Goal: Task Accomplishment & Management: Complete application form

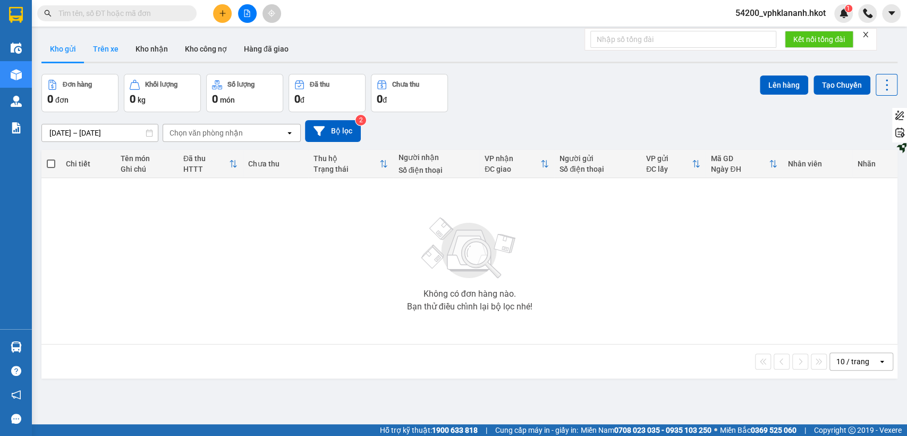
click at [94, 46] on button "Trên xe" at bounding box center [106, 49] width 43 height 26
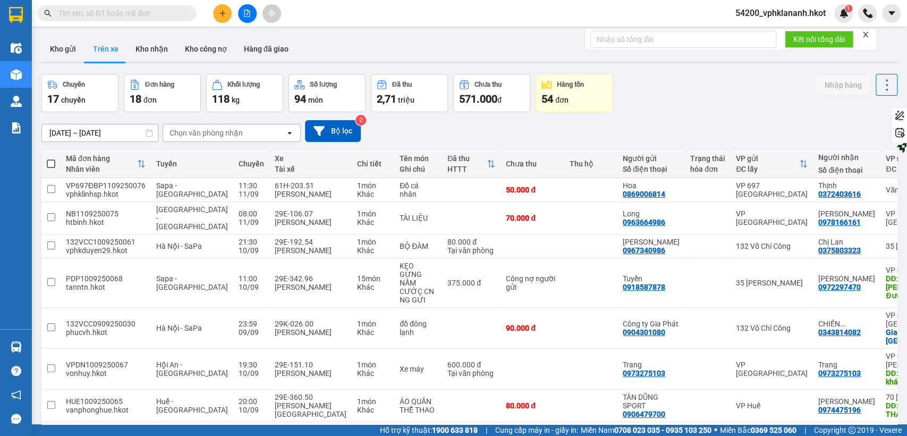
click at [205, 123] on div "09/09/2025 – 11/09/2025 Press the down arrow key to interact with the calendar …" at bounding box center [469, 131] width 856 height 22
click at [206, 128] on div "Chọn văn phòng nhận" at bounding box center [206, 133] width 73 height 11
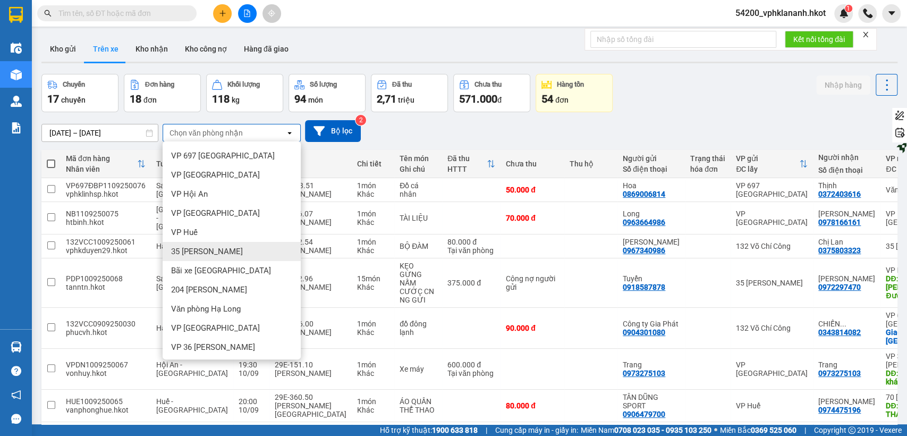
scroll to position [58, 0]
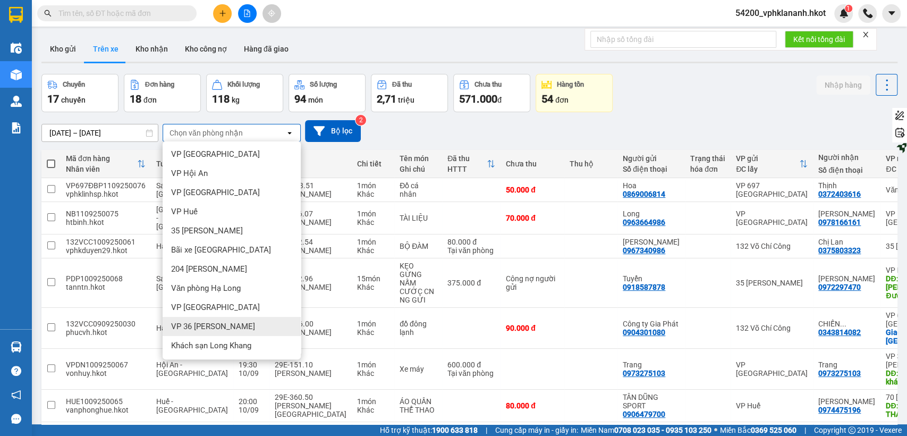
click at [209, 328] on span "VP 36 Hồng Tiến" at bounding box center [213, 326] width 84 height 11
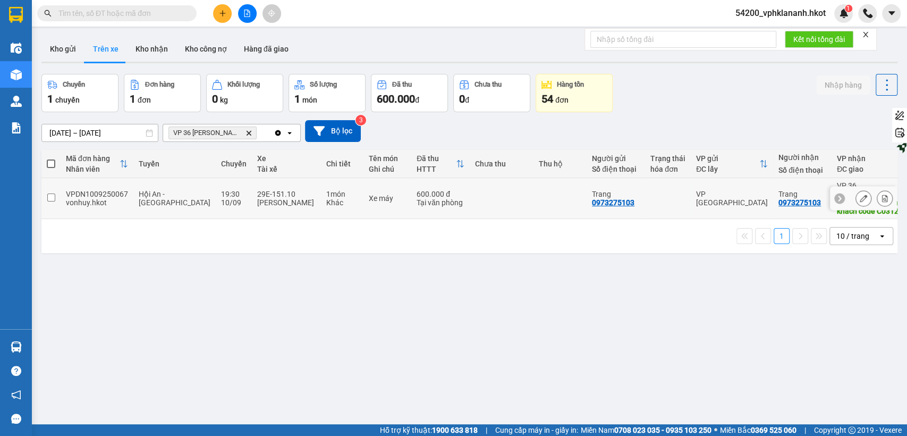
click at [417, 198] on div "Tại văn phòng" at bounding box center [441, 202] width 48 height 9
checkbox input "true"
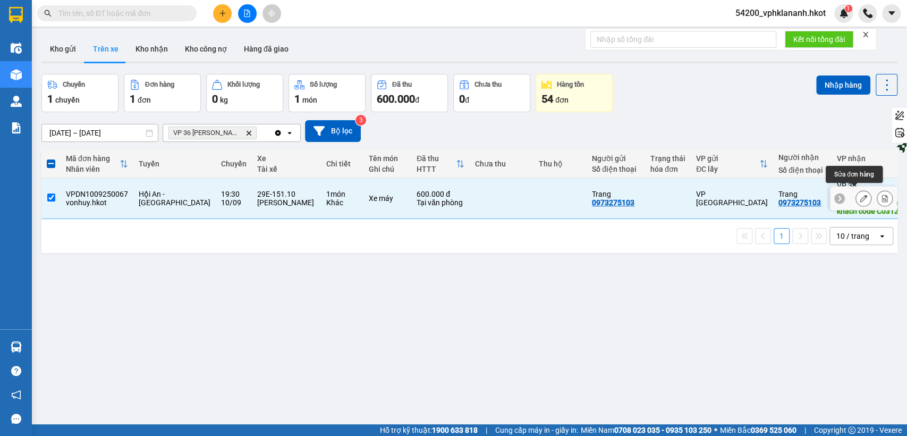
click at [860, 195] on icon at bounding box center [863, 198] width 7 height 7
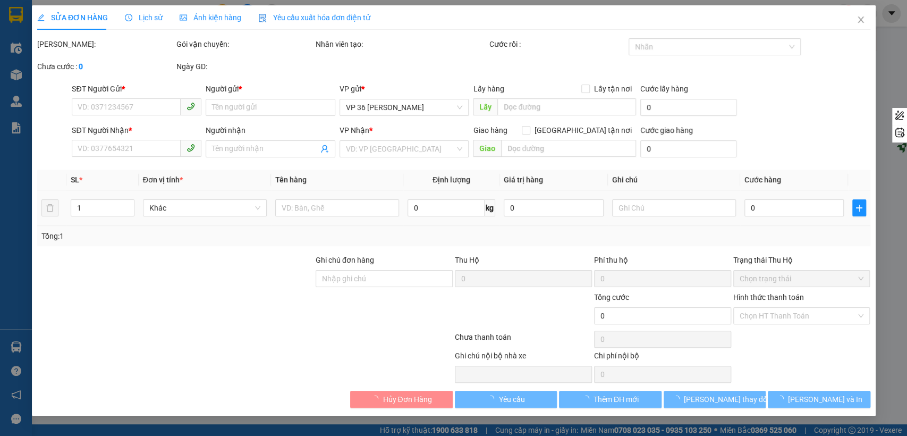
type input "0973275103"
type input "Trang"
type input "0973275103"
type input "Trang"
type input "Xe máy đi cùng khách code C0312F"
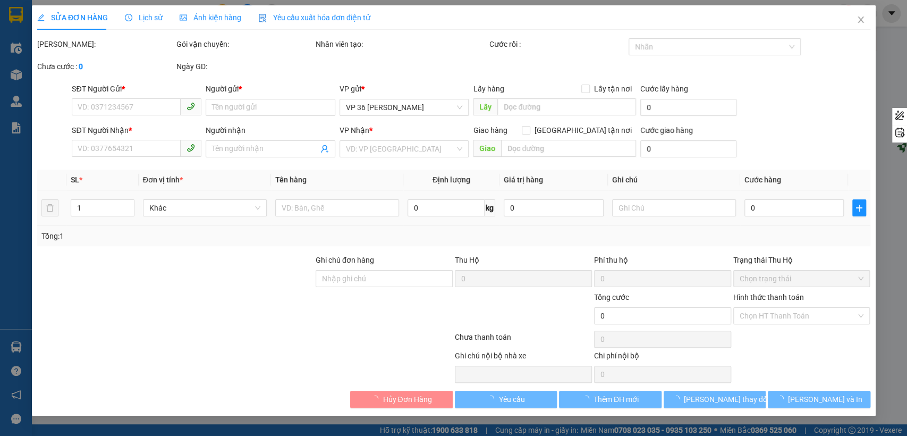
type input "600.000"
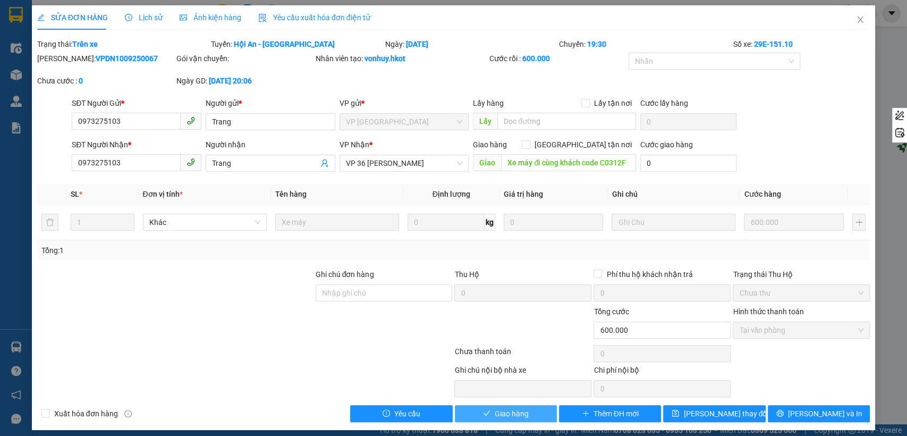
click at [515, 416] on span "Giao hàng" at bounding box center [512, 414] width 34 height 12
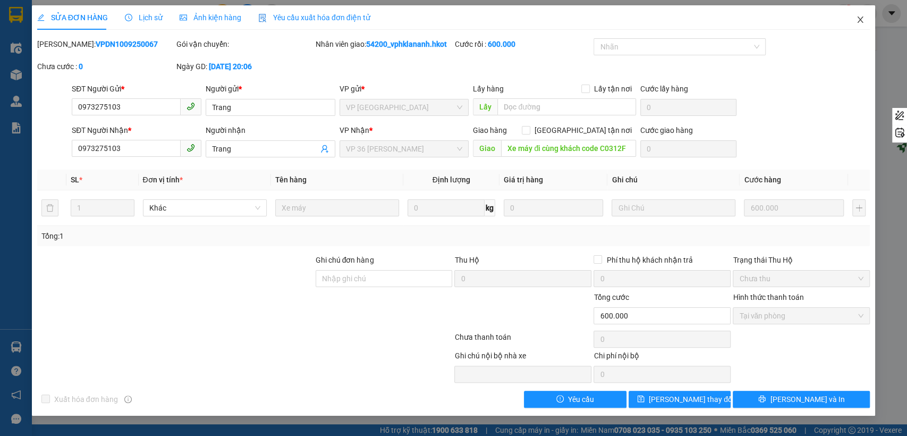
click at [866, 19] on span "Close" at bounding box center [861, 20] width 30 height 30
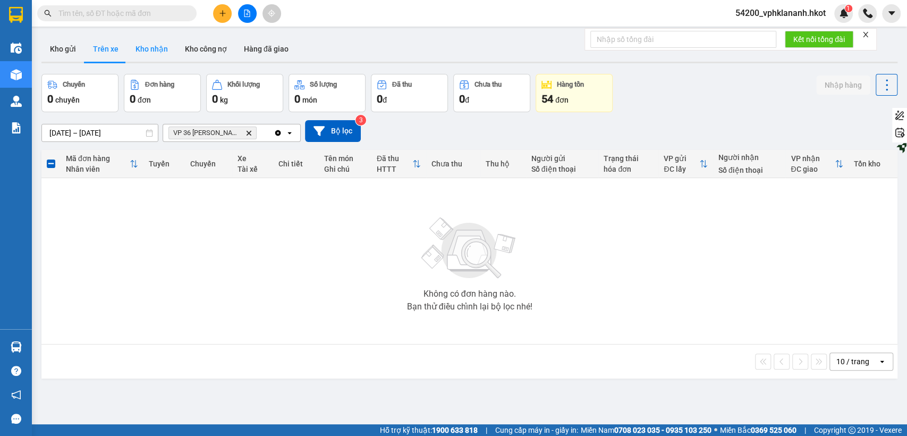
click at [167, 45] on button "Kho nhận" at bounding box center [151, 49] width 49 height 26
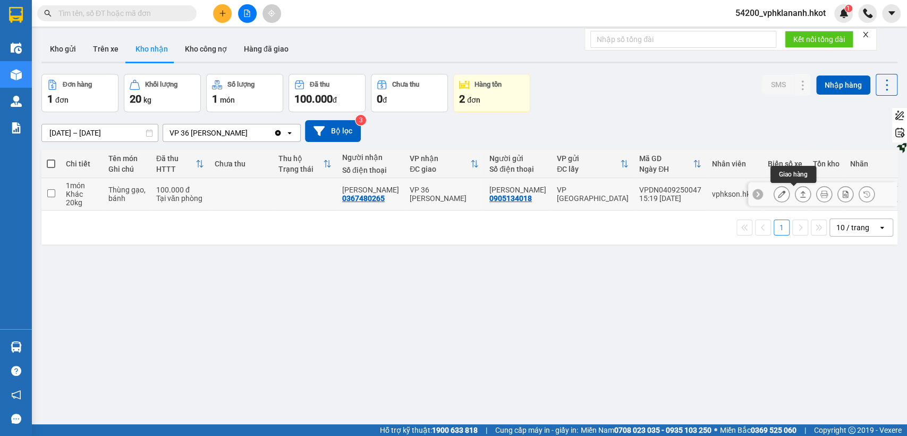
click at [778, 195] on button at bounding box center [781, 194] width 15 height 19
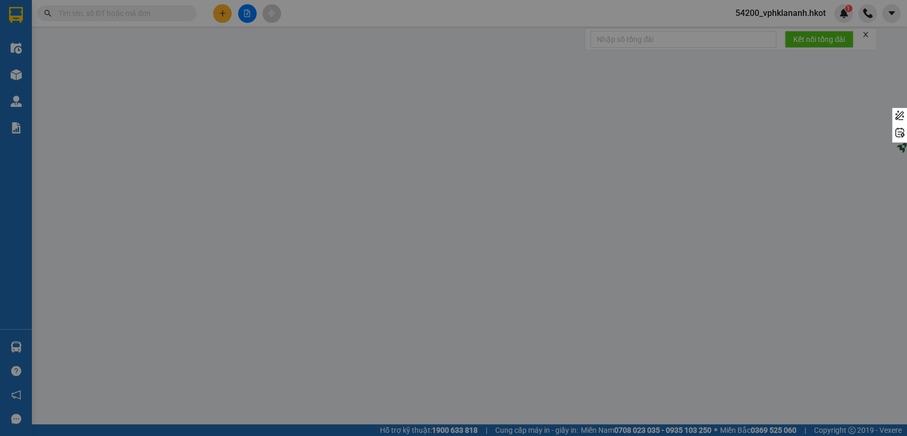
type input "0905134018"
type input "Đặng Ngân Khánh"
type input "0367480265"
type input "Vũ Hà"
type input "100.000"
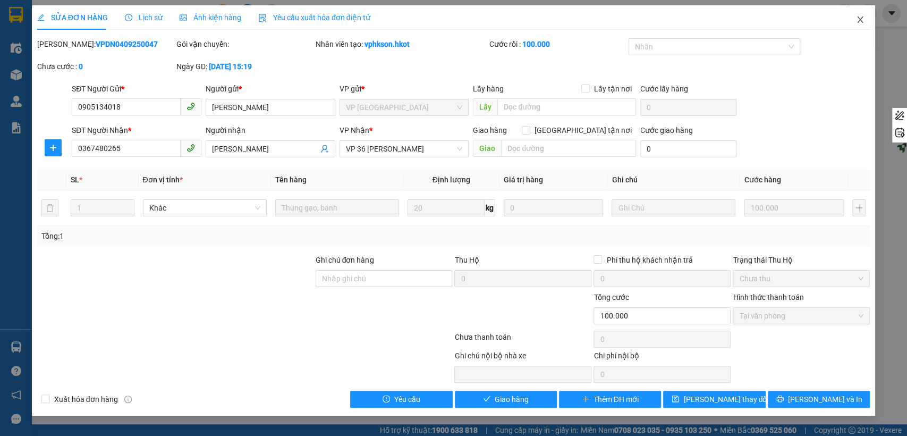
click at [856, 28] on span "Close" at bounding box center [861, 20] width 30 height 30
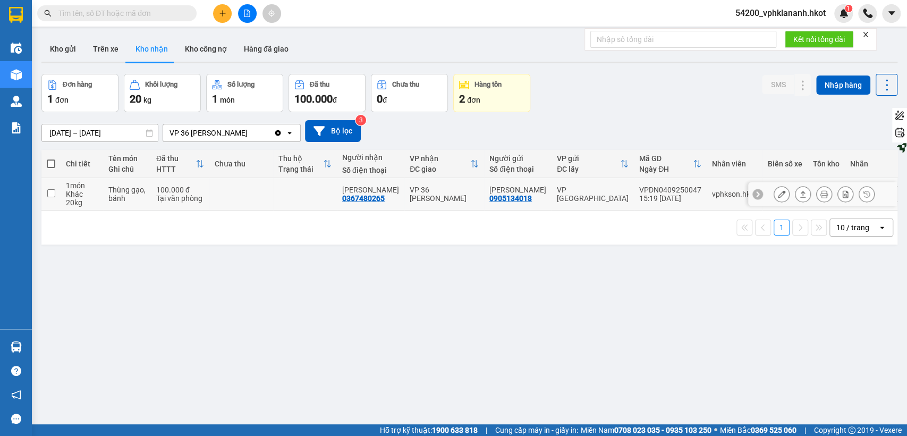
click at [667, 193] on div "VPDN0409250047" at bounding box center [670, 189] width 62 height 9
checkbox input "true"
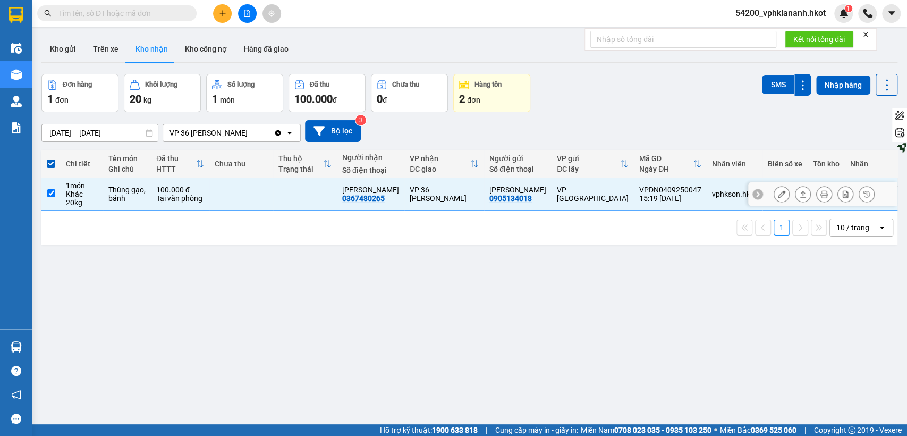
click at [799, 192] on icon at bounding box center [802, 193] width 7 height 7
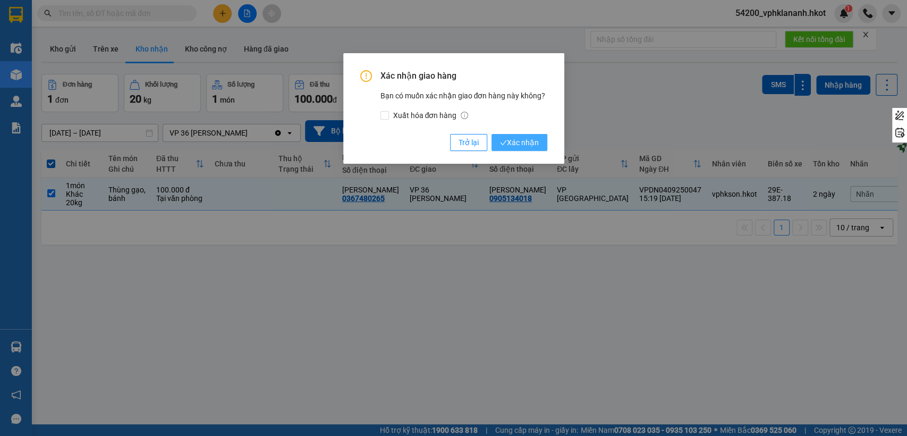
click at [522, 139] on span "Xác nhận" at bounding box center [519, 143] width 39 height 12
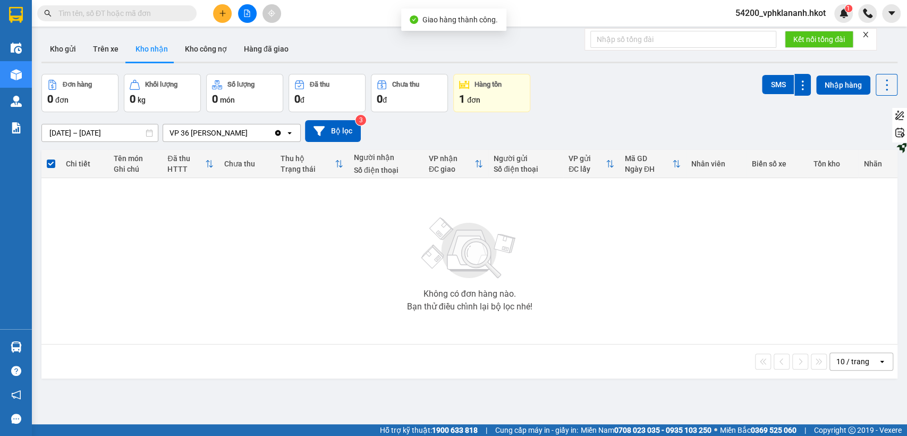
click at [502, 88] on div "Hàng tồn" at bounding box center [488, 84] width 27 height 7
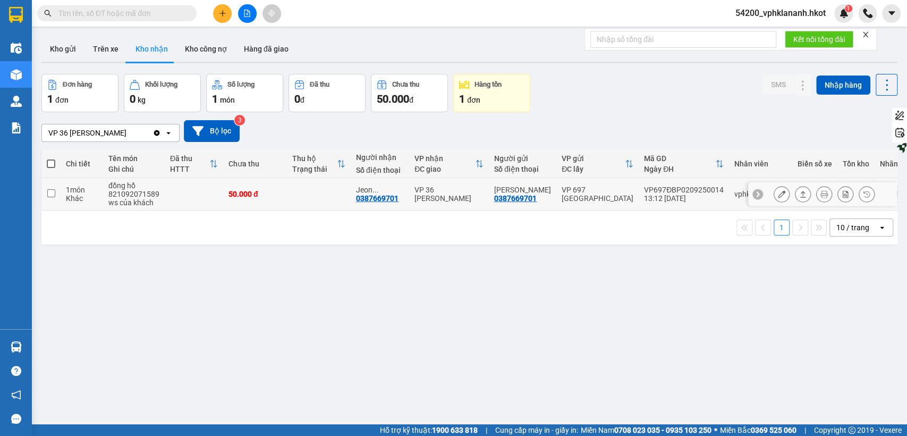
click at [778, 193] on icon at bounding box center [781, 193] width 7 height 7
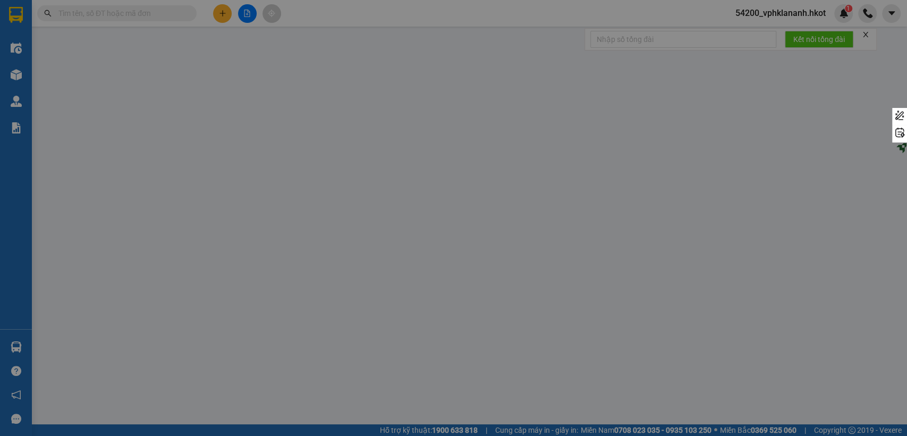
type input "0387669701"
type input "nguyễn tùng lâm"
type input "0387669701"
type input "Jeon Haeseung"
type input "50.000"
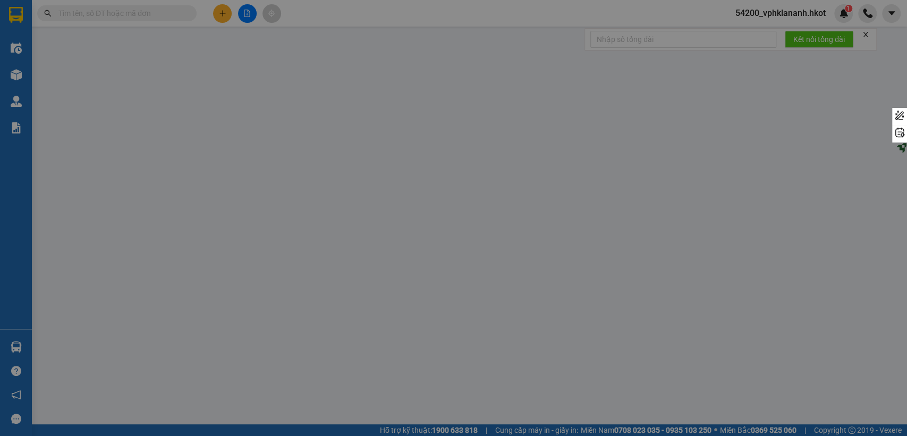
type input "50.000"
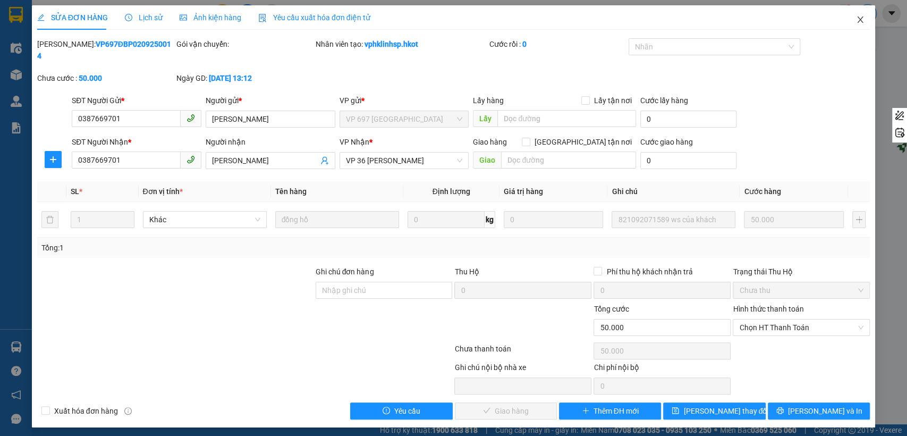
click at [865, 18] on span "Close" at bounding box center [861, 20] width 30 height 30
